Goal: Information Seeking & Learning: Learn about a topic

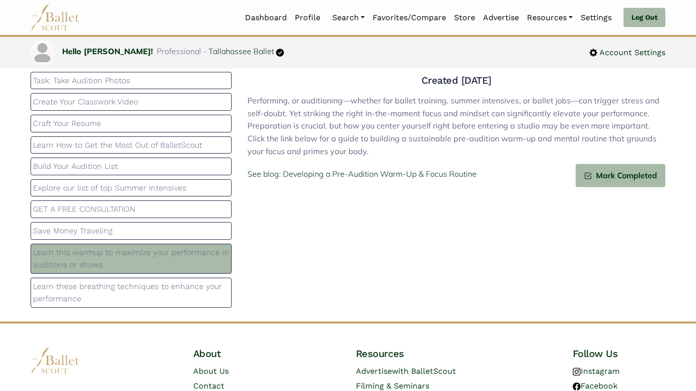
scroll to position [122, 0]
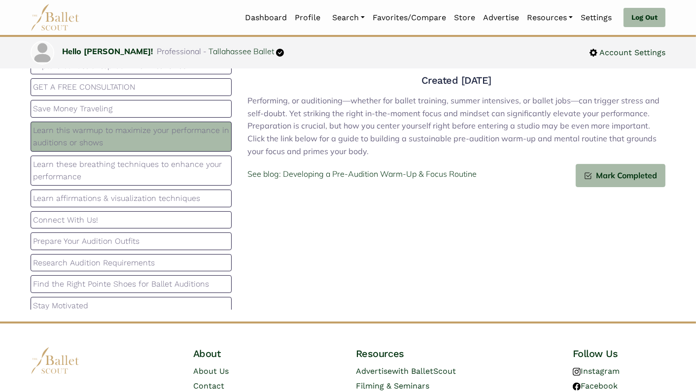
click at [178, 160] on p "Learn these breathing techniques to enhance your performance" at bounding box center [131, 170] width 196 height 25
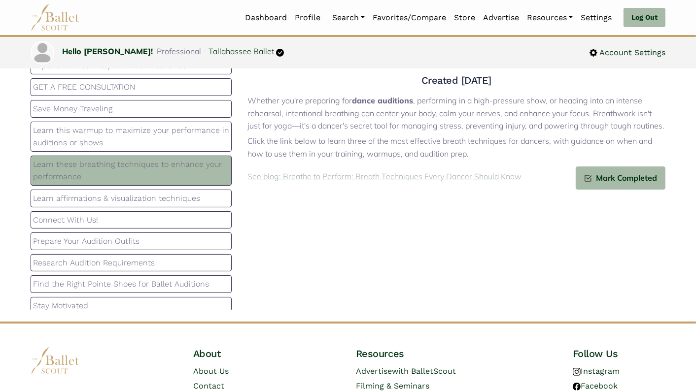
click at [312, 179] on p "See blog: Breathe to Perform: Breath Techniques Every Dancer Should Know" at bounding box center [384, 177] width 274 height 13
click at [336, 180] on p "See blog: Breathe to Perform: Breath Techniques Every Dancer Should Know" at bounding box center [384, 177] width 274 height 13
click at [168, 192] on p "Learn affirmations & visualization techniques" at bounding box center [131, 198] width 196 height 13
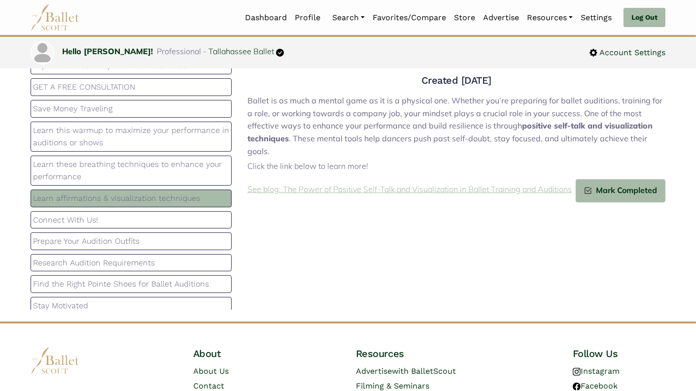
click at [316, 183] on p "See blog: The Power of Positive Self-Talk and Visualization in Ballet Training …" at bounding box center [409, 189] width 324 height 13
click at [165, 215] on p "Connect With Us!" at bounding box center [131, 220] width 196 height 13
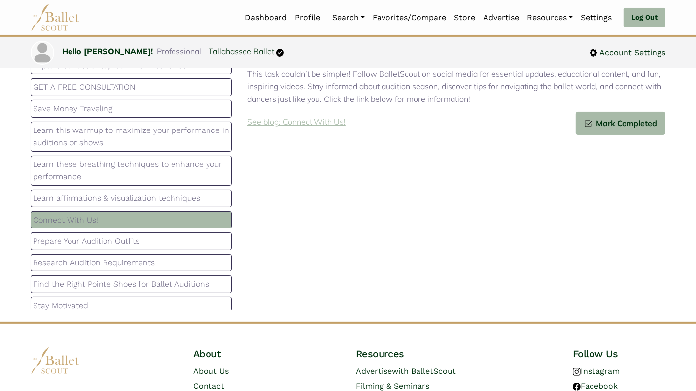
click at [315, 125] on p "See blog: Connect With Us!" at bounding box center [296, 122] width 98 height 13
click at [124, 235] on p "Prepare Your Audition Outfits" at bounding box center [131, 241] width 196 height 13
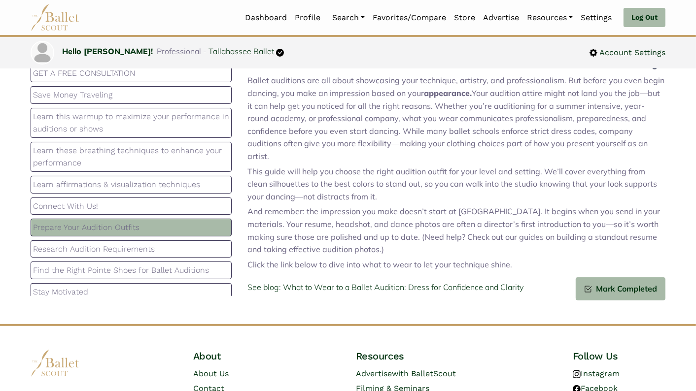
scroll to position [101, 0]
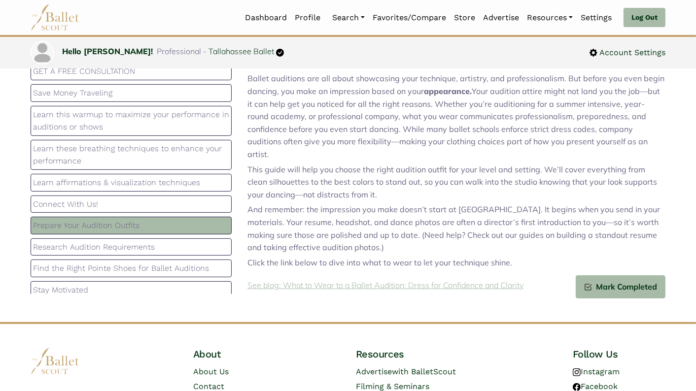
click at [353, 279] on p "See blog: What to Wear to a Ballet Audition: Dress for Confidence and Clarity" at bounding box center [385, 285] width 276 height 13
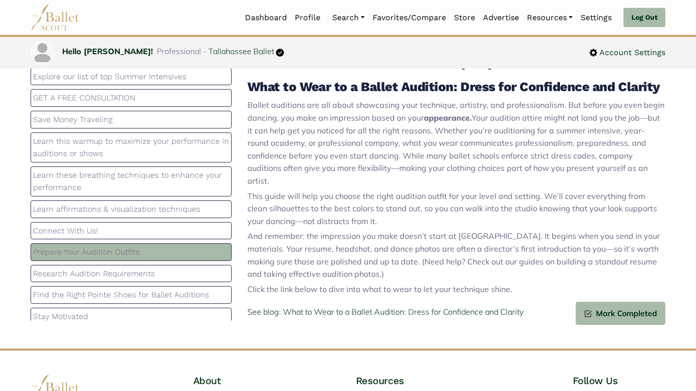
scroll to position [84, 0]
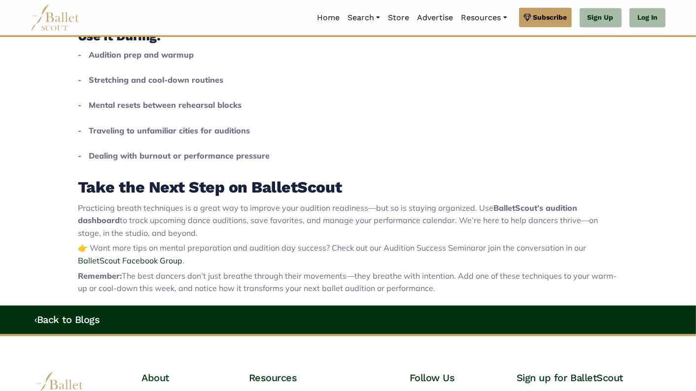
scroll to position [1662, 0]
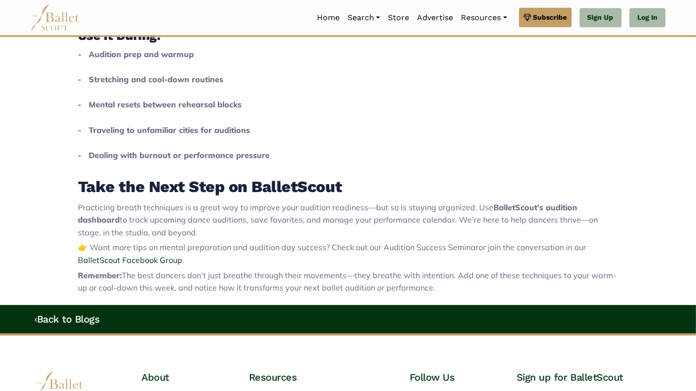
drag, startPoint x: 79, startPoint y: 142, endPoint x: 447, endPoint y: 296, distance: 398.5
copy div "Breathe to Perform: Breath Techniques Every Dancer Should Know When it comes to…"
click at [453, 145] on p "- Audition prep and warmup - Stretching and cool-down routines - Mental resets …" at bounding box center [348, 111] width 540 height 126
click at [147, 261] on span "BalletScout Facebook Group" at bounding box center [130, 260] width 104 height 10
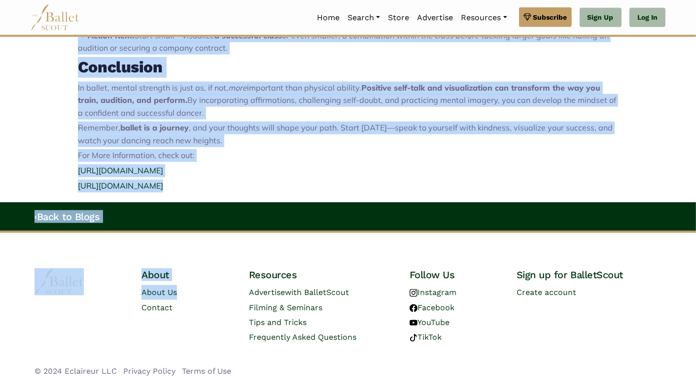
scroll to position [1003, 0]
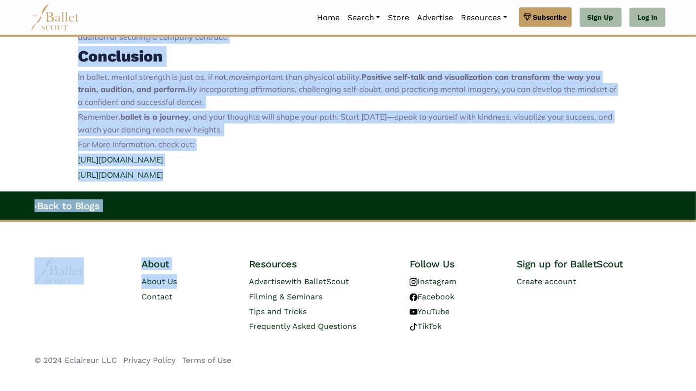
drag, startPoint x: 79, startPoint y: 207, endPoint x: 511, endPoint y: 177, distance: 433.3
copy div "The Power of Positive Self-Talk and Visualization in Ballet Training and Auditi…"
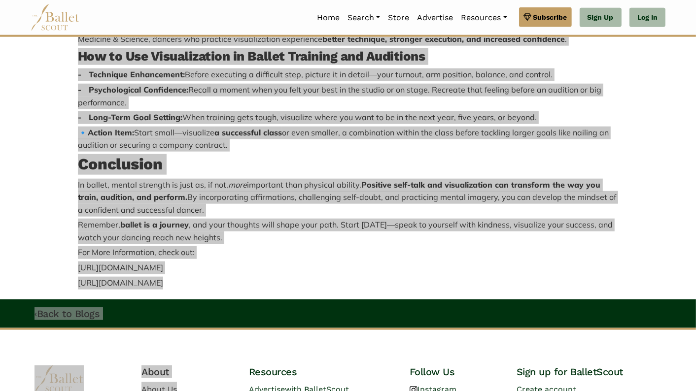
scroll to position [839, 0]
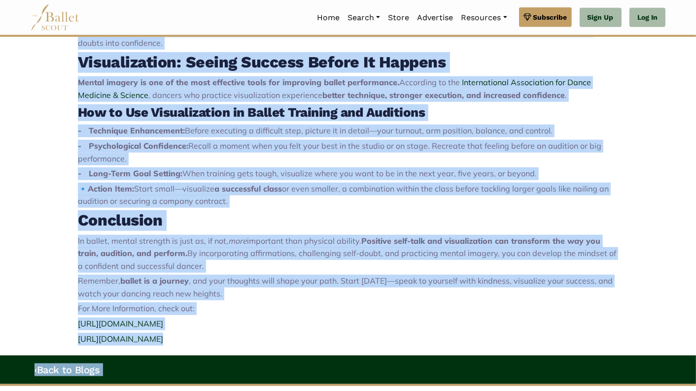
click at [374, 211] on h2 "Conclusion" at bounding box center [348, 220] width 540 height 21
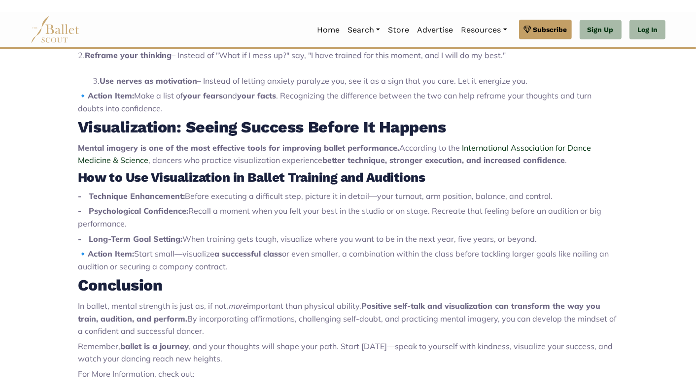
scroll to position [786, 0]
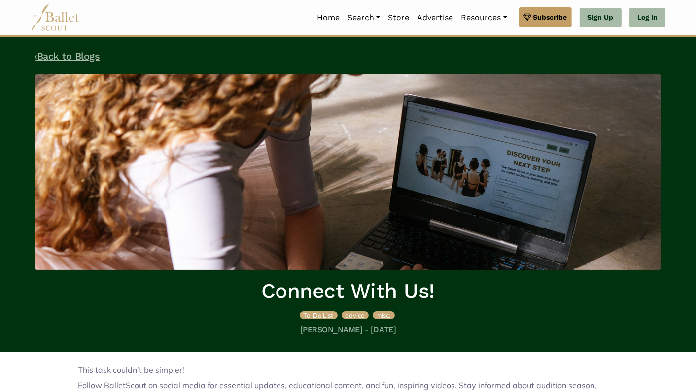
click at [49, 58] on link "‹ Back to Blogs" at bounding box center [66, 56] width 65 height 12
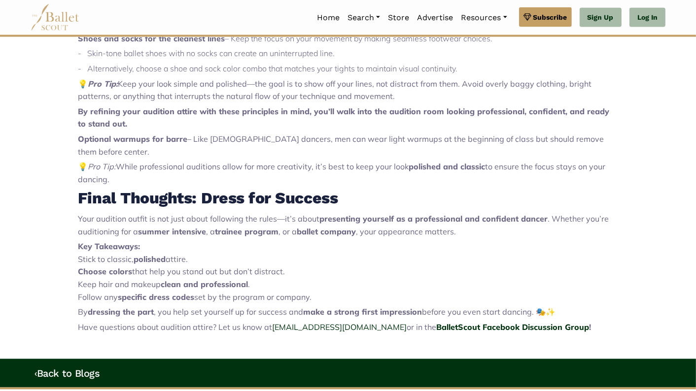
scroll to position [1179, 0]
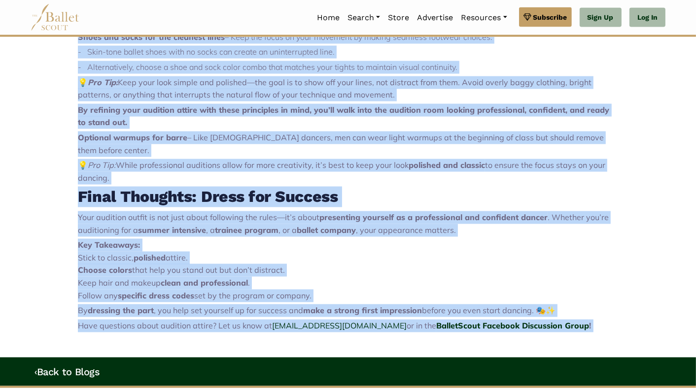
drag, startPoint x: 79, startPoint y: 101, endPoint x: 571, endPoint y: 322, distance: 539.8
copy div "Lore ip Dolo si a Consec Adipisci: Elits doe Temporinci utl Etdolor Magnaa enim…"
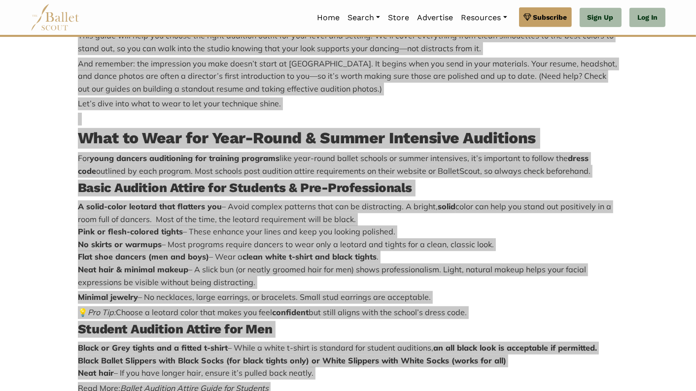
scroll to position [0, 0]
